Goal: Task Accomplishment & Management: Use online tool/utility

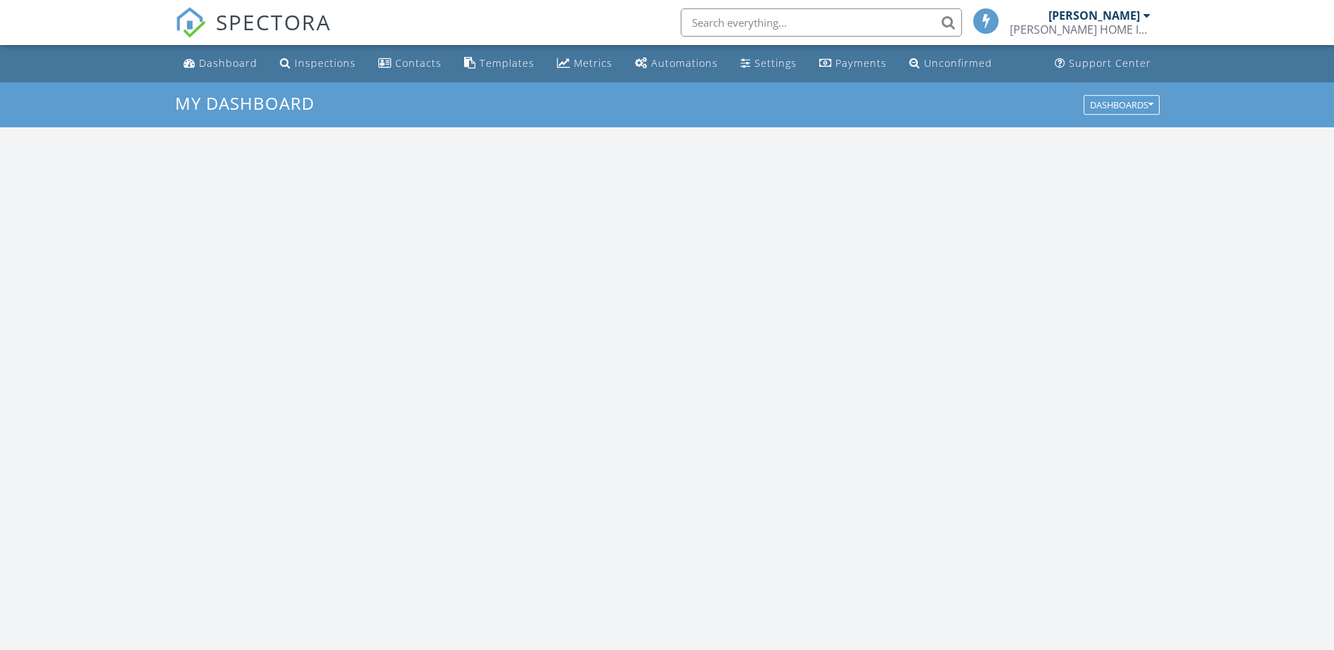
scroll to position [1302, 1356]
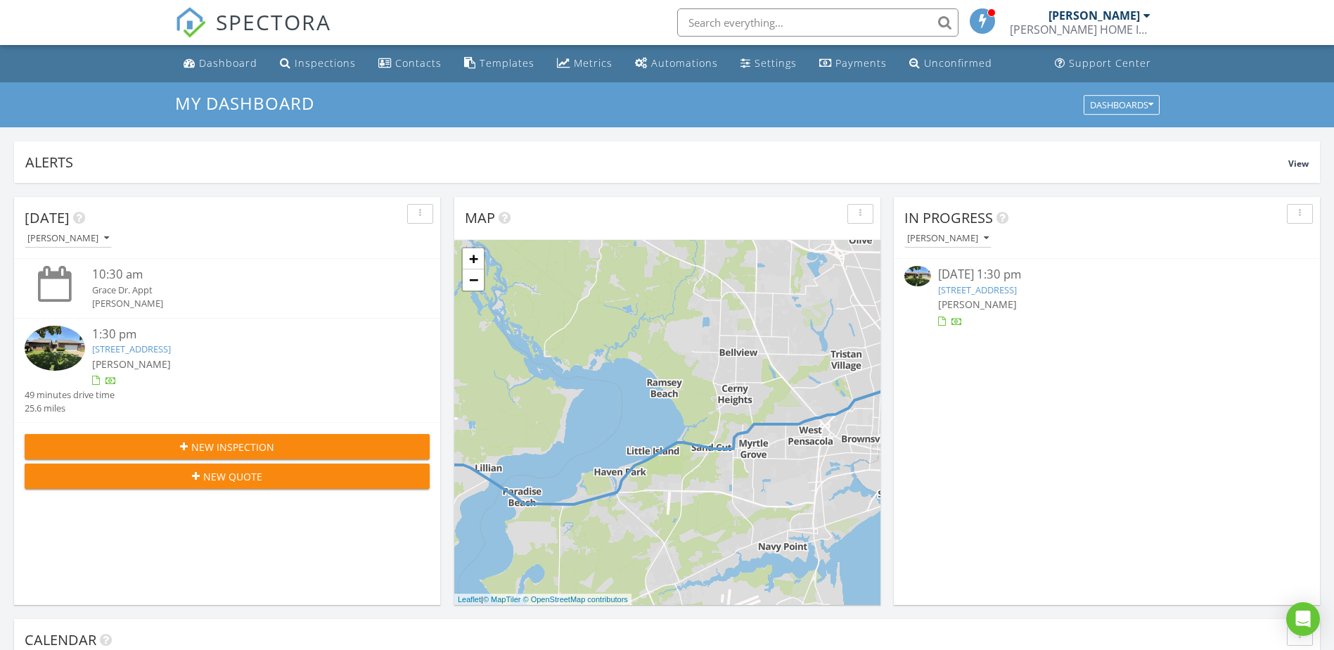
click at [57, 343] on img at bounding box center [55, 349] width 60 height 46
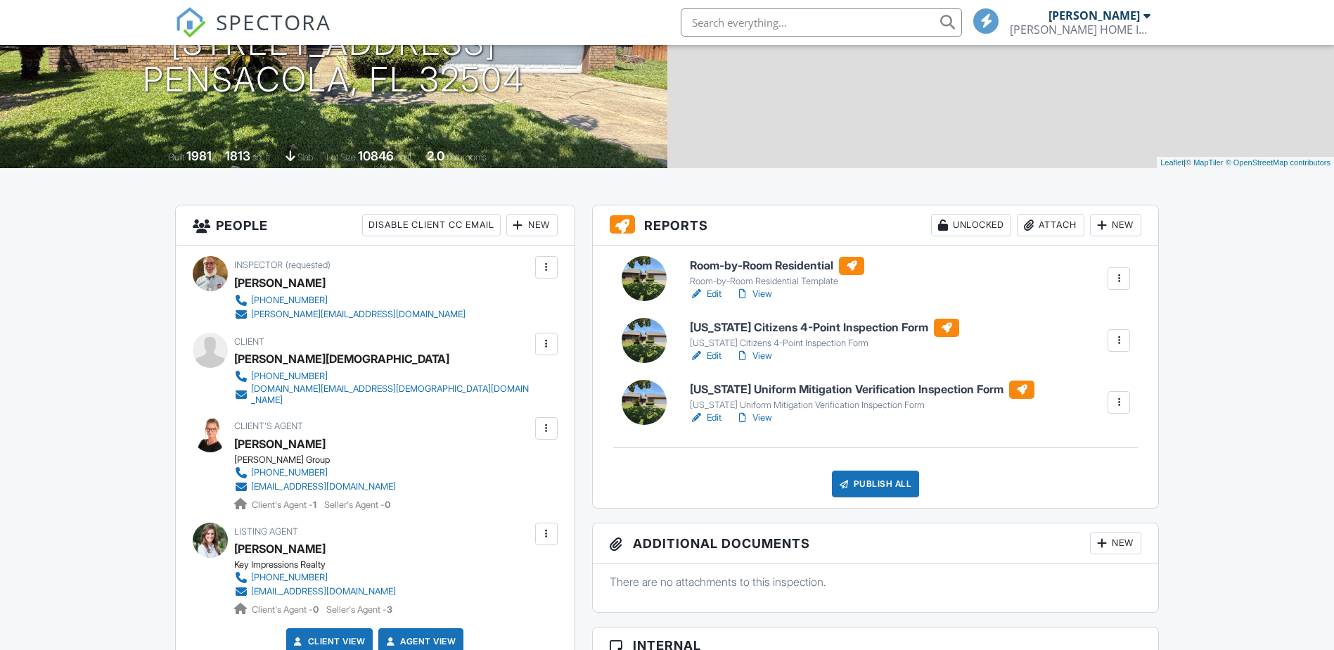
scroll to position [211, 0]
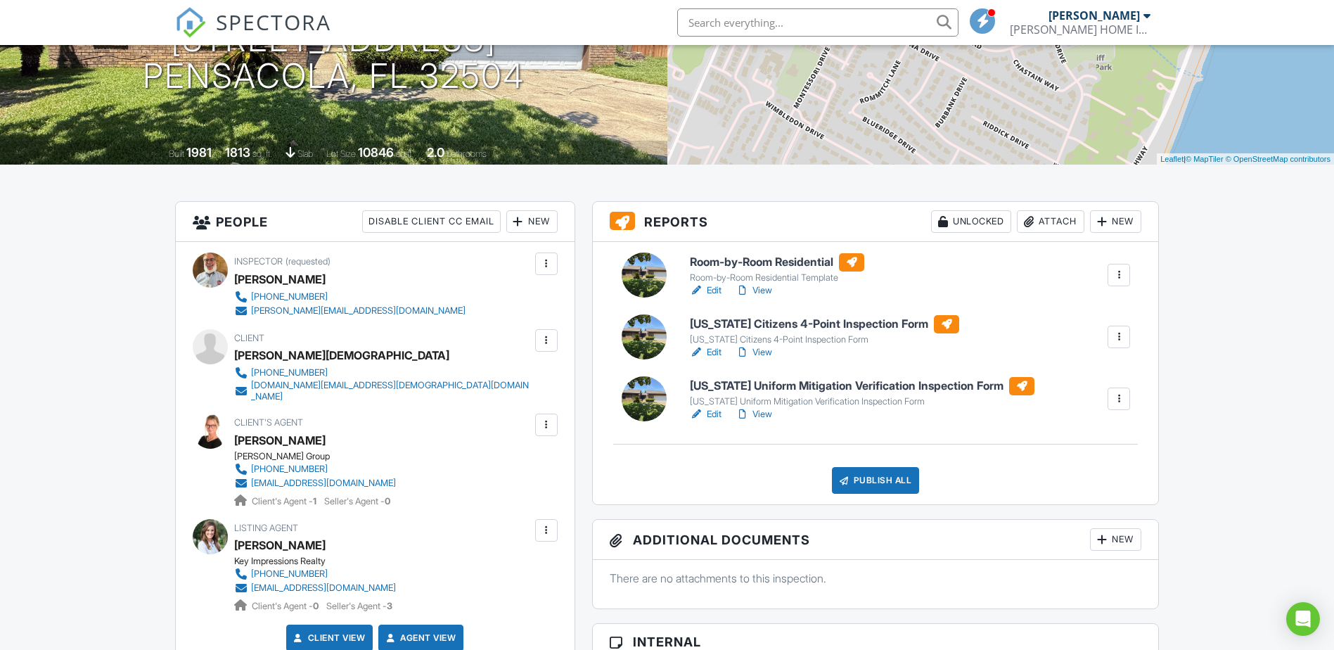
click at [829, 385] on h6 "[US_STATE] Uniform Mitigation Verification Inspection Form" at bounding box center [862, 386] width 345 height 18
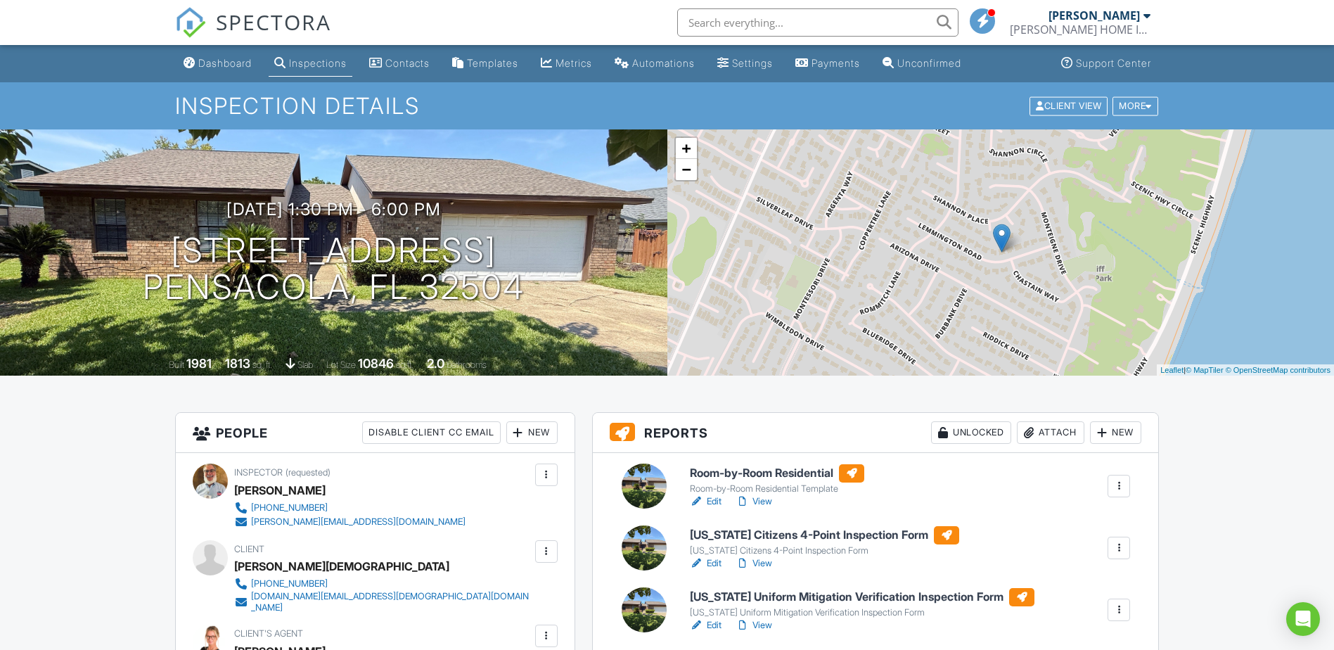
click at [798, 535] on h6 "[US_STATE] Citizens 4-Point Inspection Form" at bounding box center [824, 535] width 269 height 18
click at [773, 531] on h6 "[US_STATE] Citizens 4-Point Inspection Form" at bounding box center [824, 535] width 269 height 18
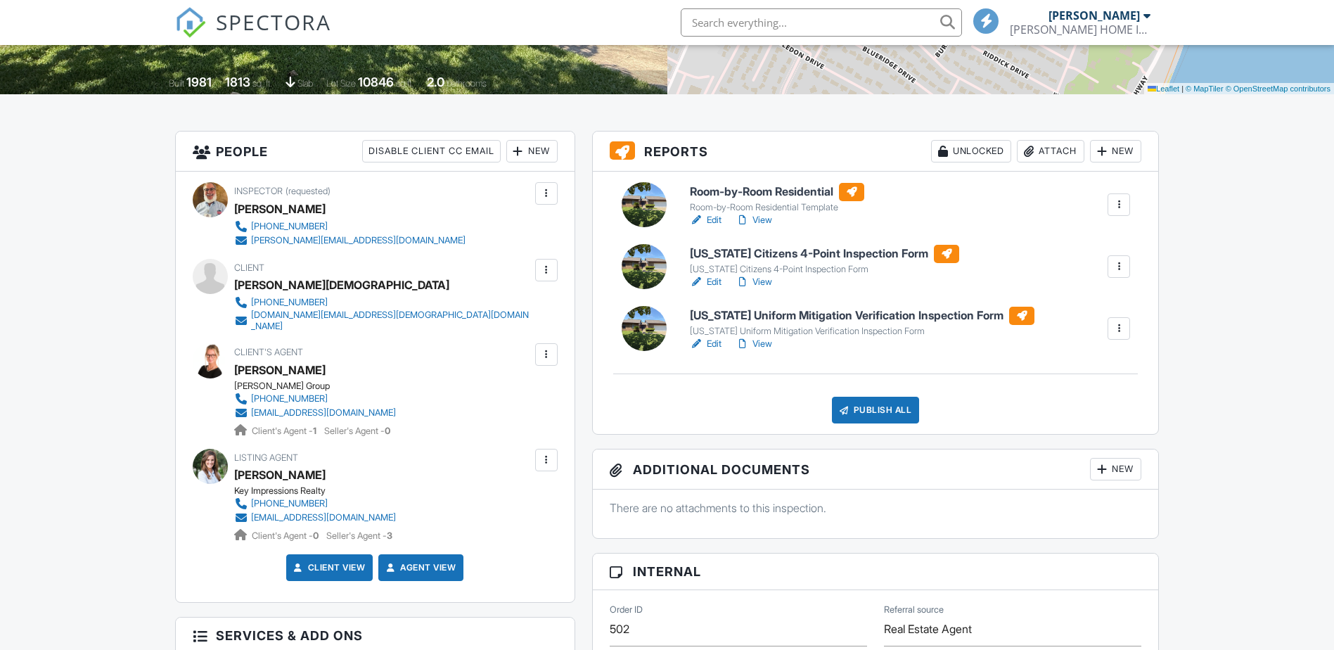
click at [803, 312] on h6 "[US_STATE] Uniform Mitigation Verification Inspection Form" at bounding box center [862, 316] width 345 height 18
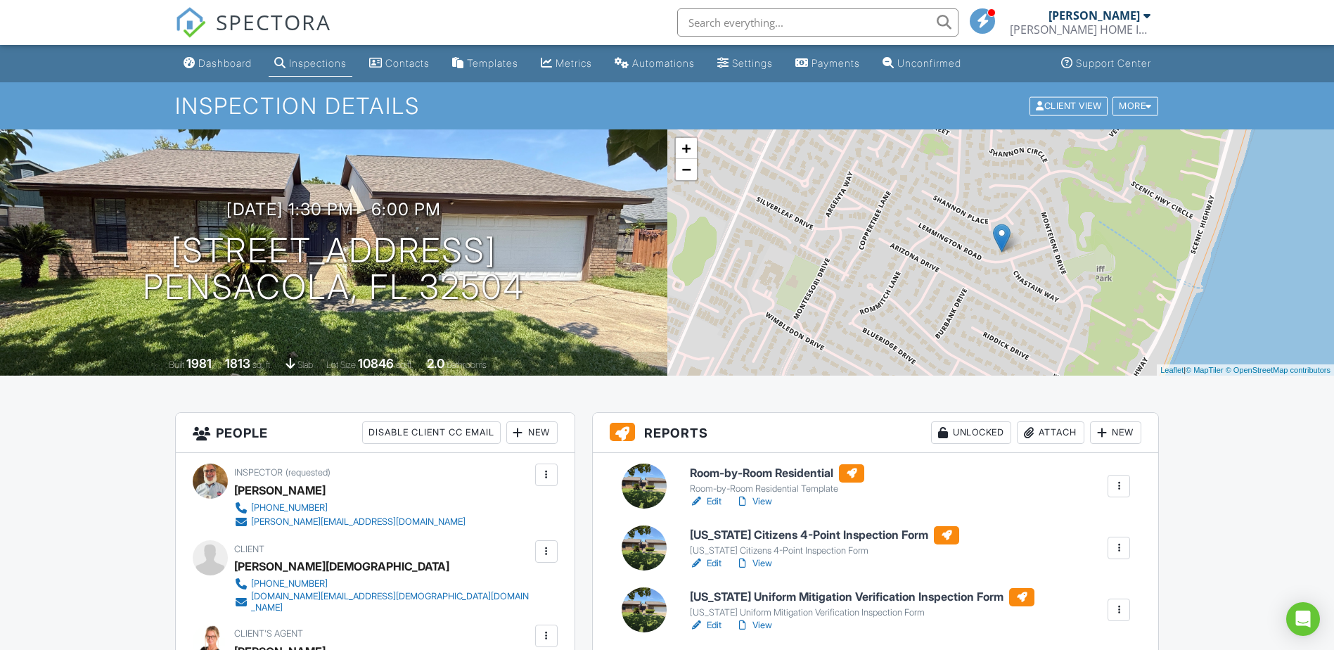
click at [760, 473] on h6 "Room-by-Room Residential" at bounding box center [777, 473] width 174 height 18
